Goal: Navigation & Orientation: Find specific page/section

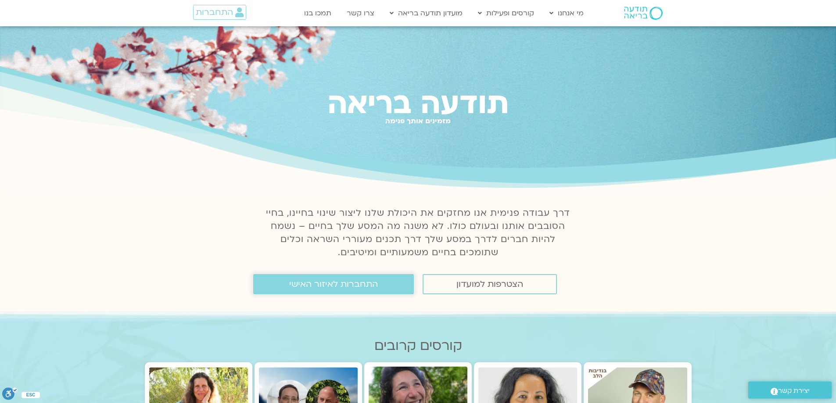
click at [364, 281] on span "התחברות לאיזור האישי" at bounding box center [333, 284] width 89 height 10
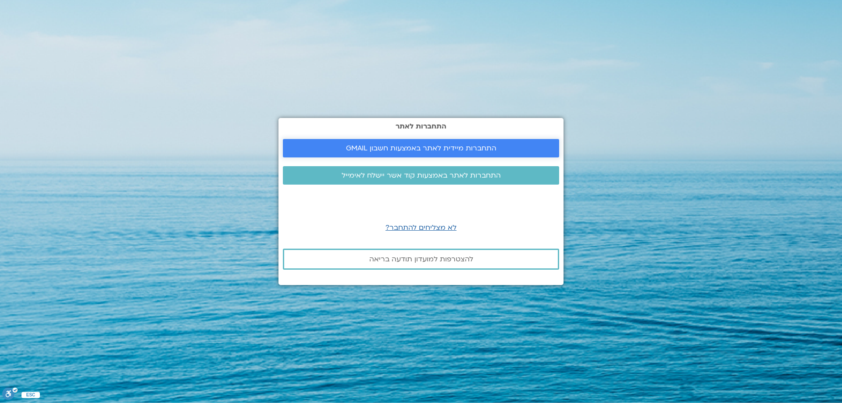
click at [455, 149] on span "התחברות מיידית לאתר באמצעות חשבון GMAIL" at bounding box center [421, 148] width 150 height 8
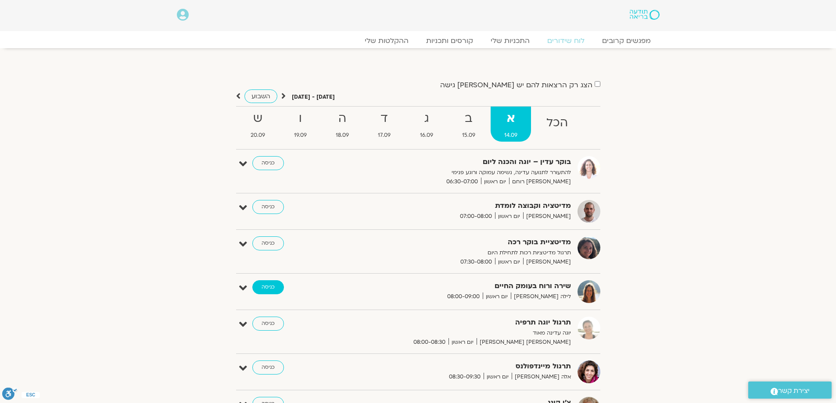
click at [267, 287] on link "כניסה" at bounding box center [268, 287] width 32 height 14
